Goal: Check status: Check status

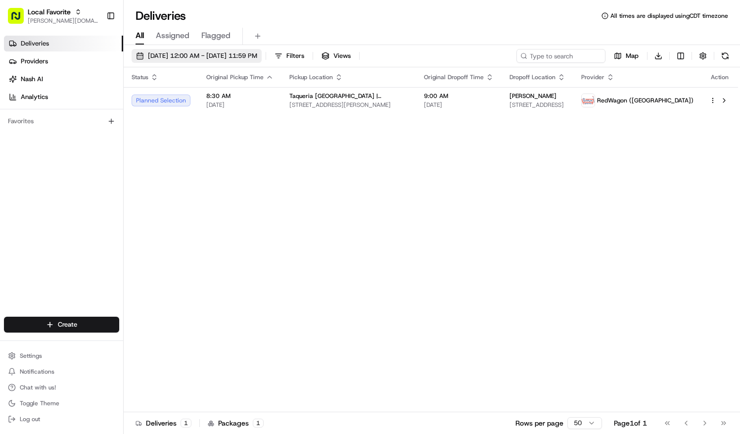
click at [257, 58] on span "[DATE] 12:00 AM - [DATE] 11:59 PM" at bounding box center [202, 55] width 109 height 9
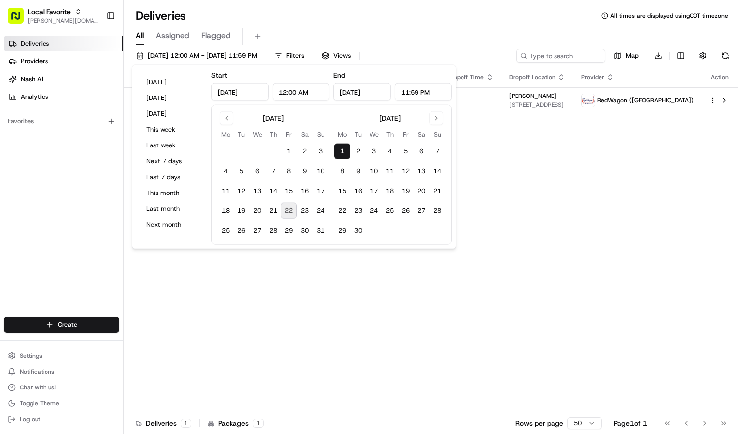
click at [290, 210] on button "22" at bounding box center [289, 211] width 16 height 16
type input "[DATE]"
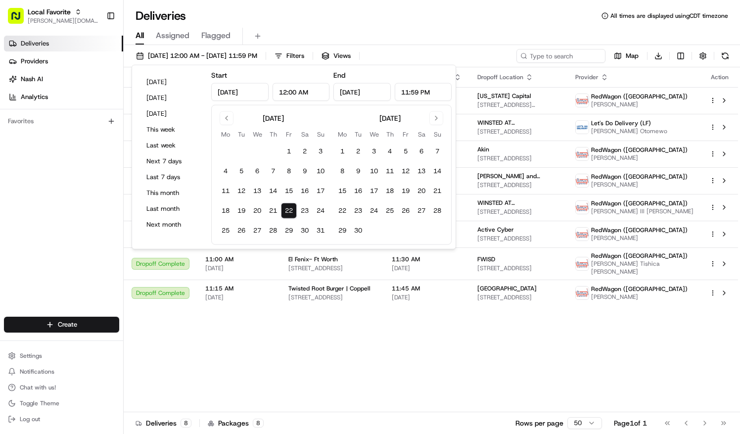
click at [414, 30] on div "All Assigned Flagged" at bounding box center [432, 36] width 617 height 17
